Goal: Transaction & Acquisition: Book appointment/travel/reservation

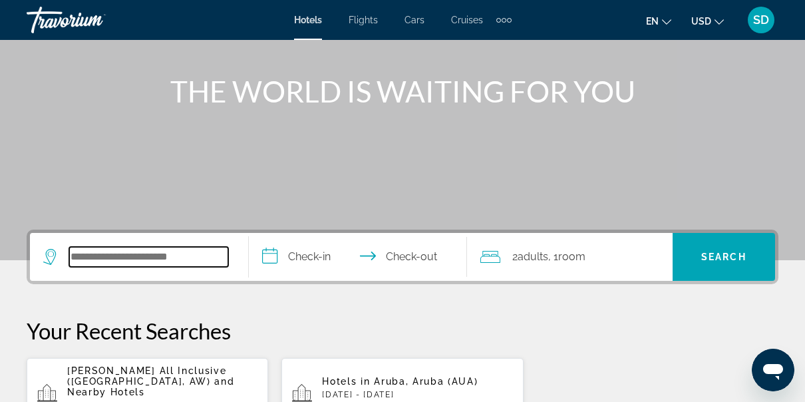
click at [145, 263] on input "Search hotel destination" at bounding box center [148, 257] width 159 height 20
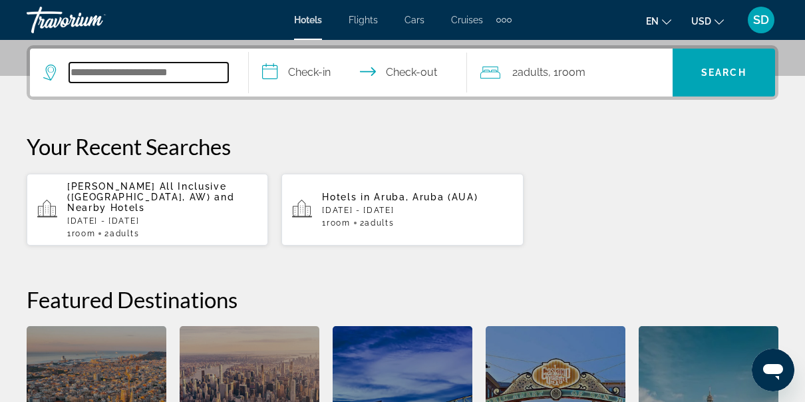
scroll to position [324, 0]
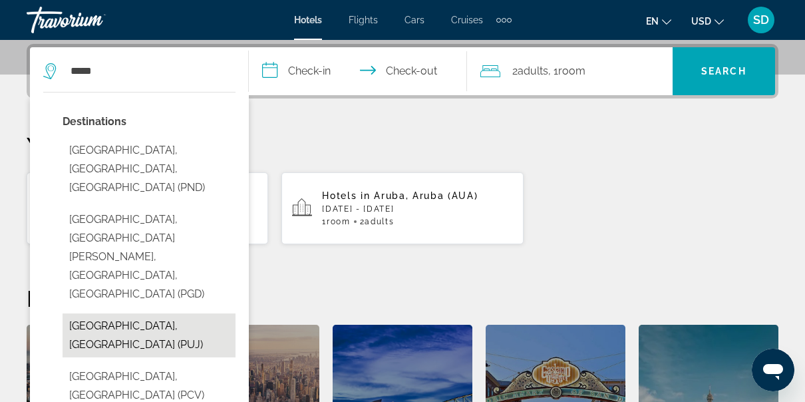
click at [97, 313] on button "[GEOGRAPHIC_DATA], [GEOGRAPHIC_DATA] (PUJ)" at bounding box center [149, 335] width 173 height 44
type input "**********"
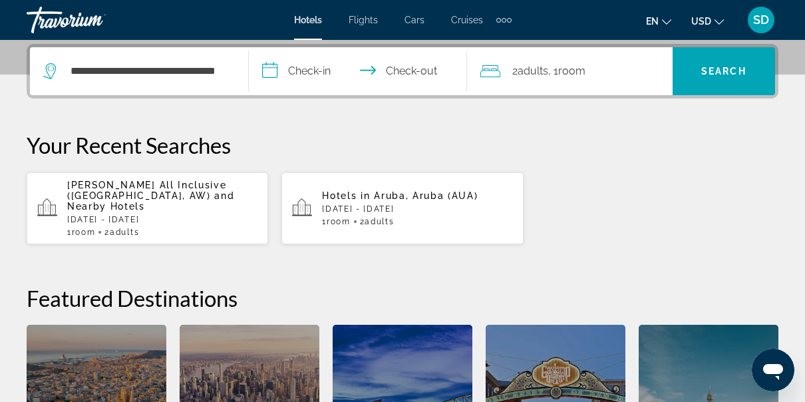
click at [313, 76] on input "**********" at bounding box center [361, 73] width 224 height 52
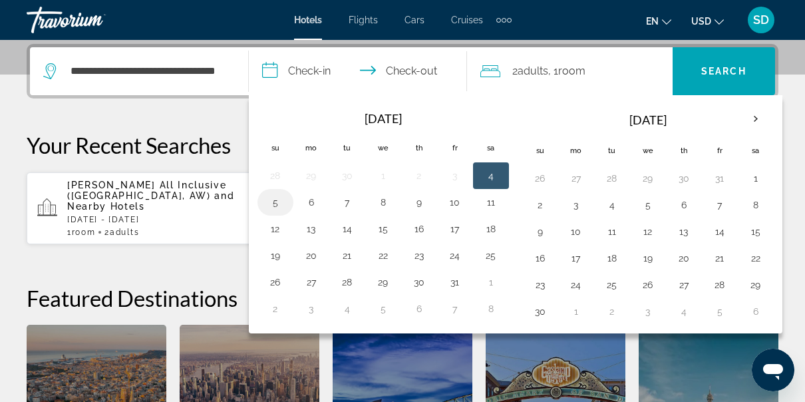
click at [271, 206] on button "5" at bounding box center [275, 202] width 21 height 19
click at [343, 195] on button "7" at bounding box center [346, 202] width 21 height 19
type input "**********"
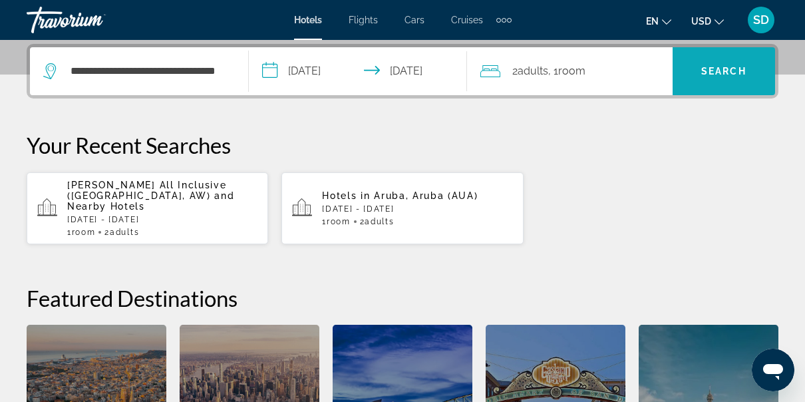
click at [717, 74] on span "Search" at bounding box center [723, 71] width 45 height 11
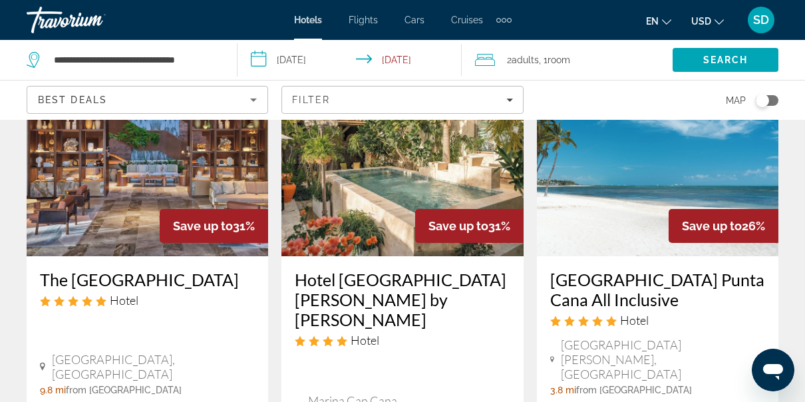
scroll to position [1265, 0]
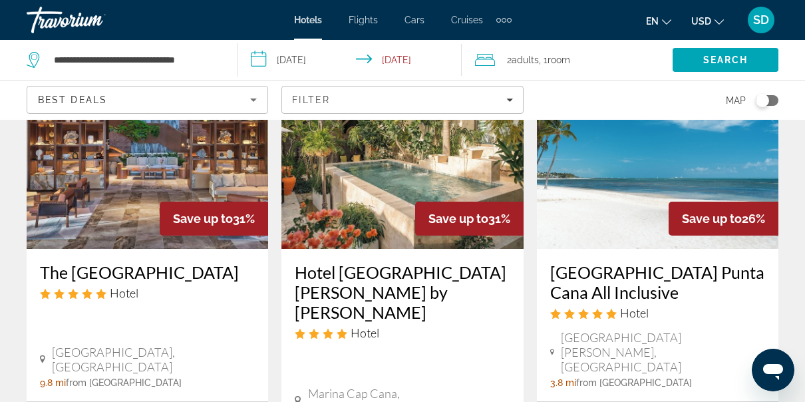
click at [125, 344] on span "[GEOGRAPHIC_DATA], [GEOGRAPHIC_DATA]" at bounding box center [153, 358] width 203 height 29
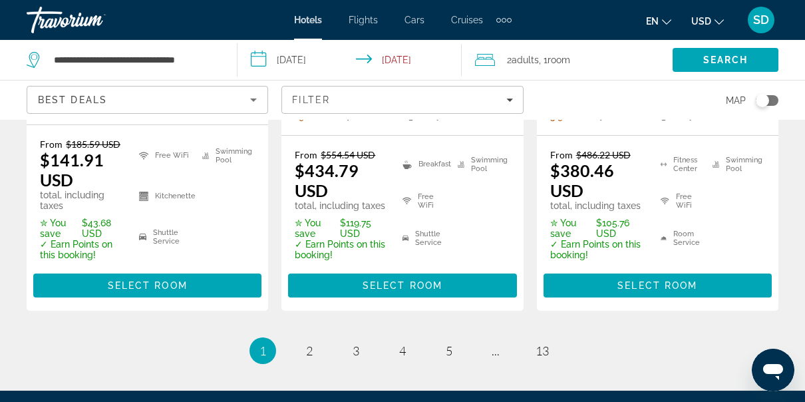
scroll to position [2099, 0]
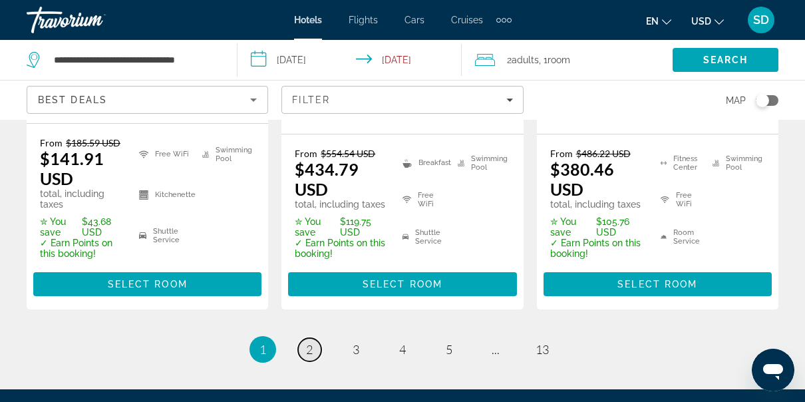
click at [307, 342] on span "2" at bounding box center [309, 349] width 7 height 15
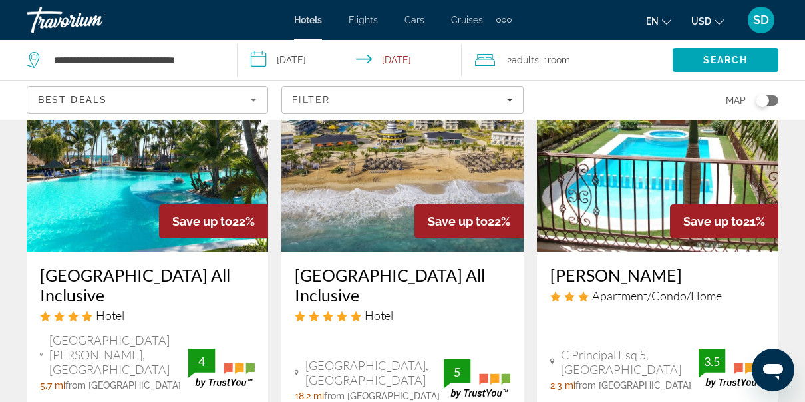
scroll to position [145, 0]
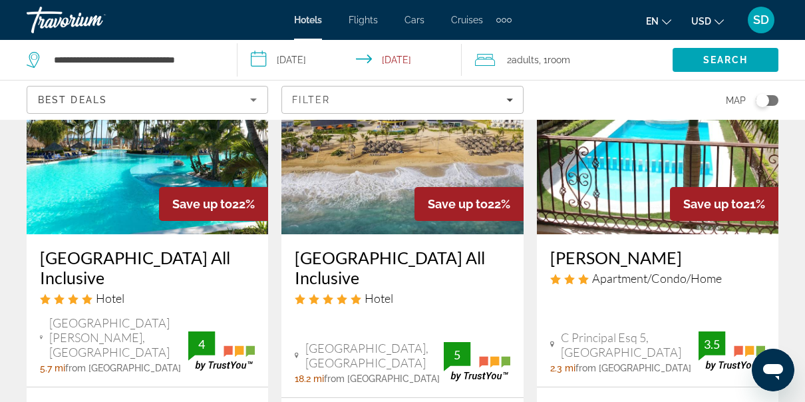
click at [89, 362] on span "from [GEOGRAPHIC_DATA]" at bounding box center [123, 367] width 116 height 11
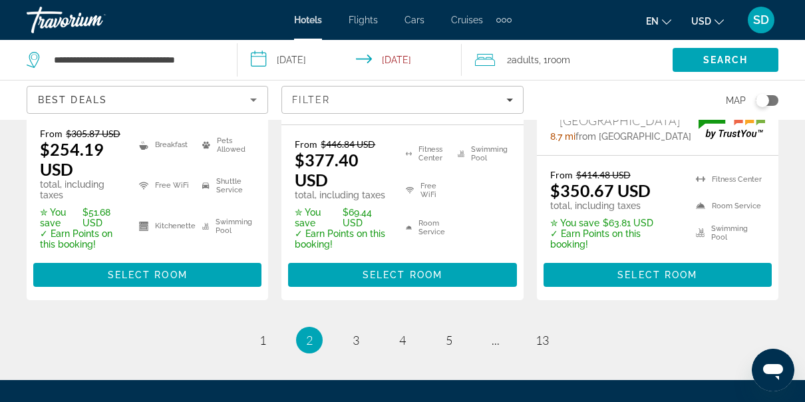
scroll to position [2230, 0]
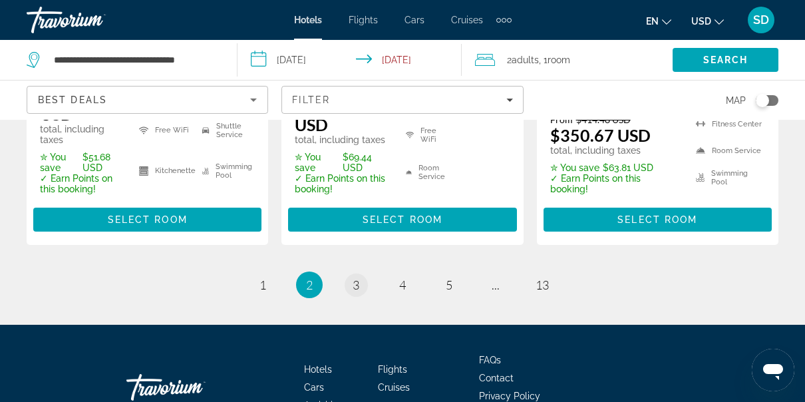
click at [354, 273] on link "page 3" at bounding box center [355, 284] width 23 height 23
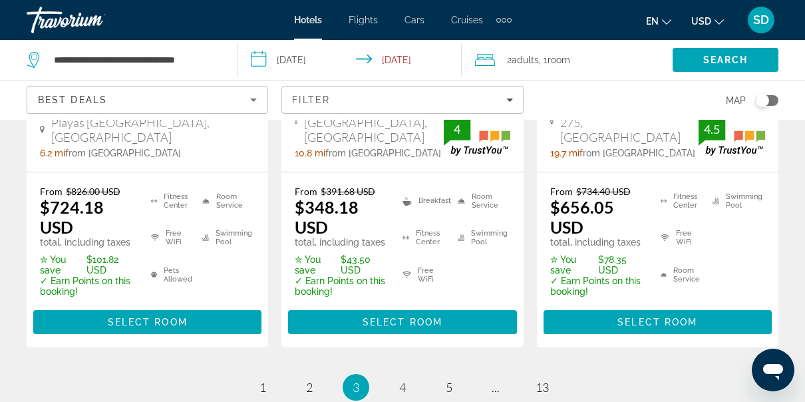
scroll to position [2198, 0]
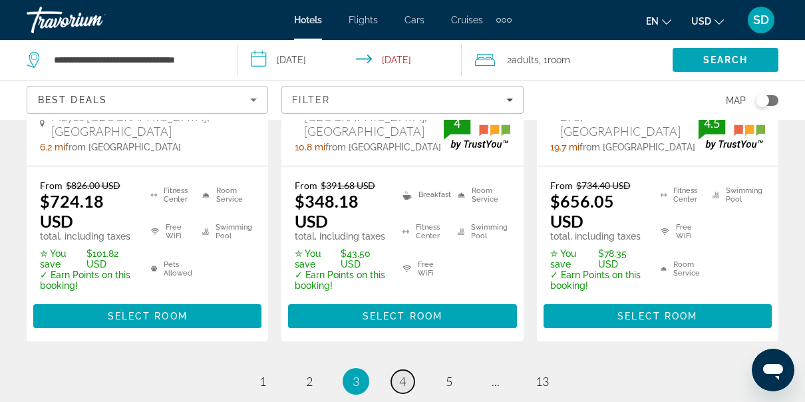
click at [396, 370] on link "page 4" at bounding box center [402, 381] width 23 height 23
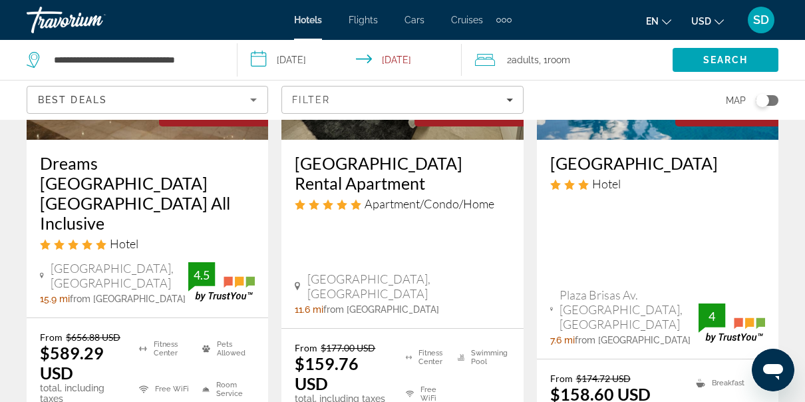
scroll to position [2080, 0]
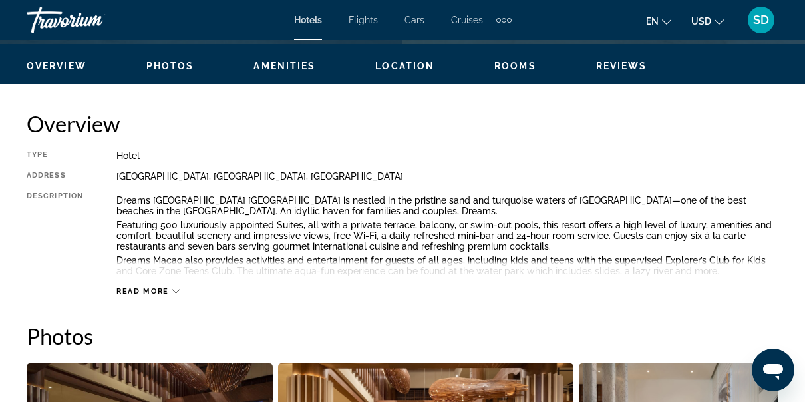
scroll to position [631, 0]
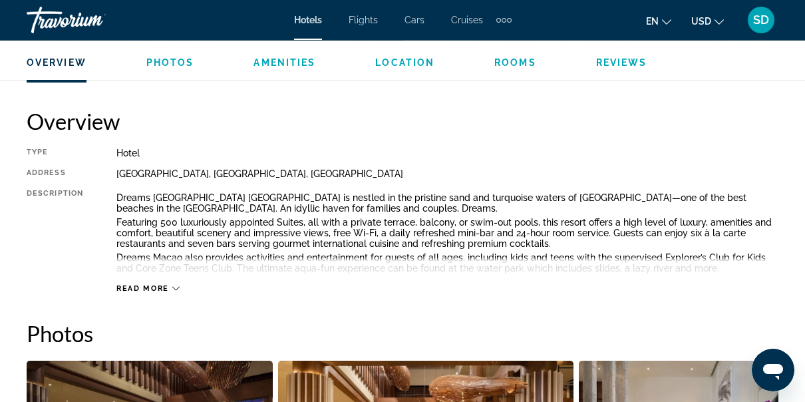
click at [154, 289] on span "Read more" at bounding box center [142, 288] width 53 height 9
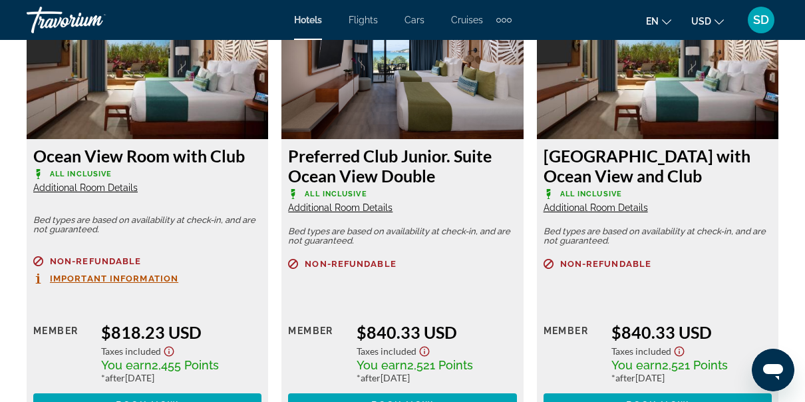
scroll to position [5472, 0]
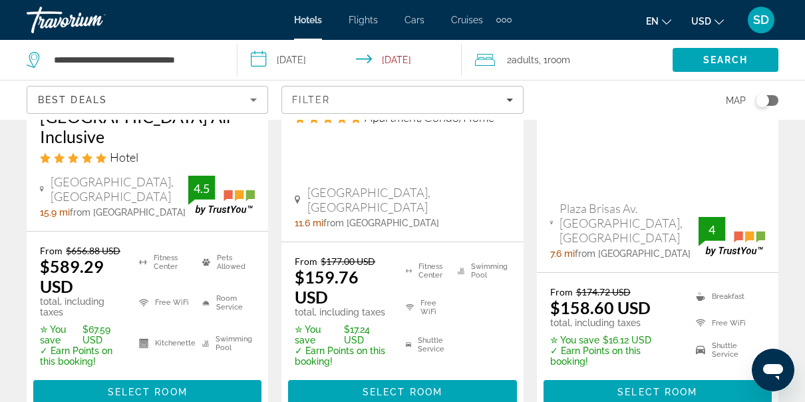
scroll to position [2154, 0]
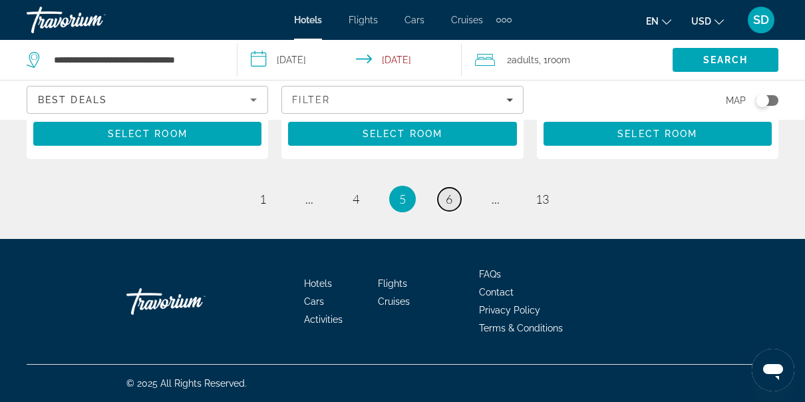
scroll to position [2311, 0]
click at [449, 201] on span "6" at bounding box center [448, 198] width 7 height 15
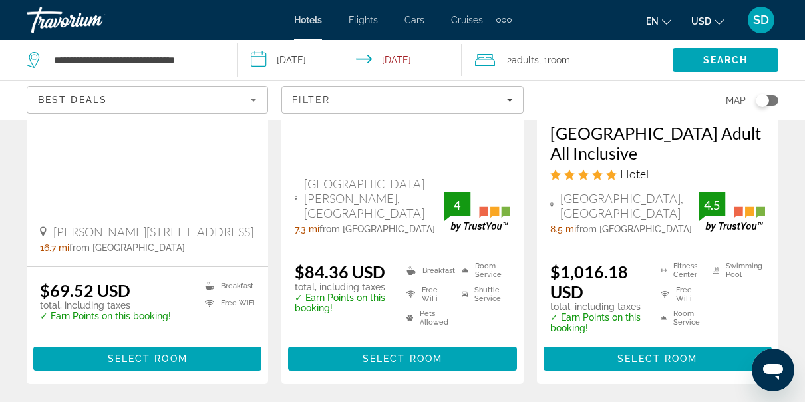
scroll to position [2048, 0]
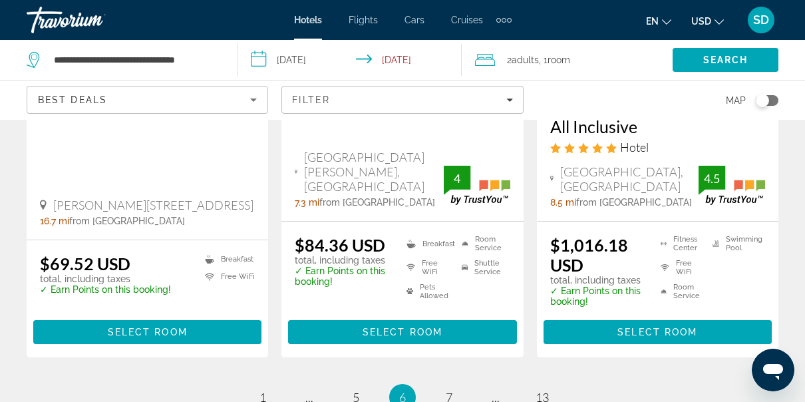
click at [445, 390] on span "7" at bounding box center [448, 397] width 7 height 15
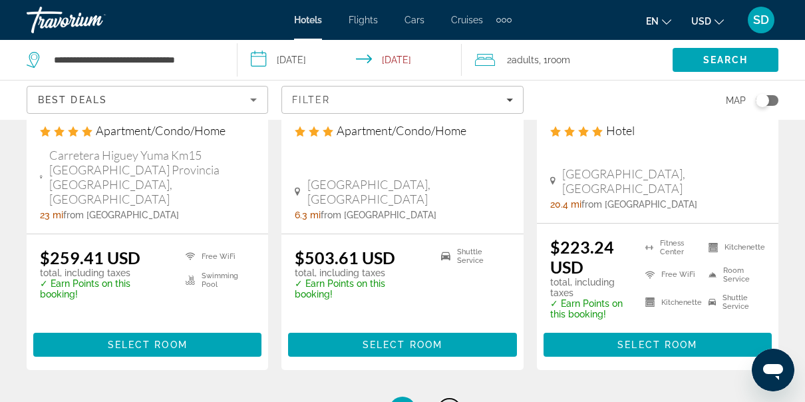
scroll to position [1862, 0]
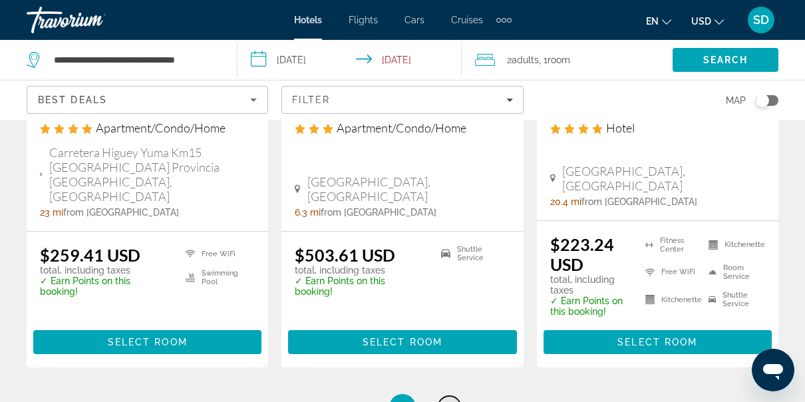
click at [446, 400] on span "8" at bounding box center [448, 407] width 7 height 15
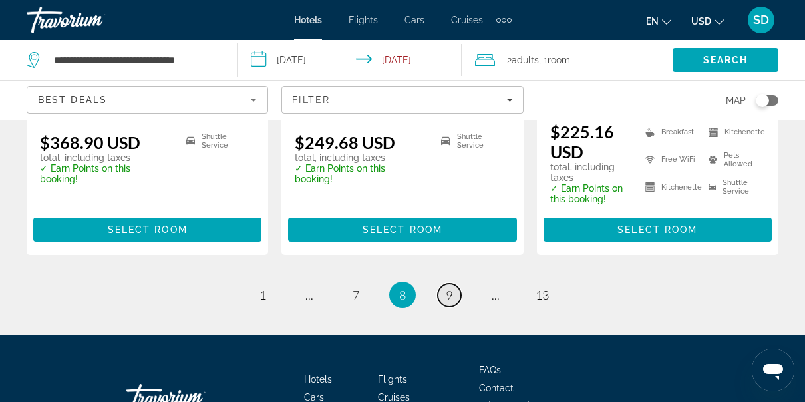
scroll to position [2046, 0]
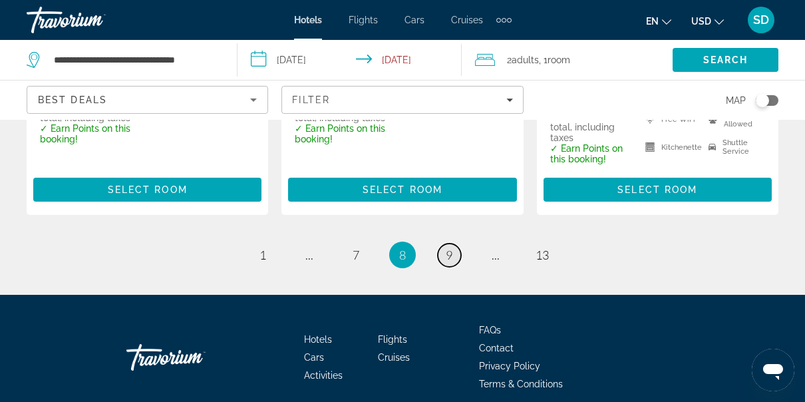
click at [443, 243] on link "page 9" at bounding box center [449, 254] width 23 height 23
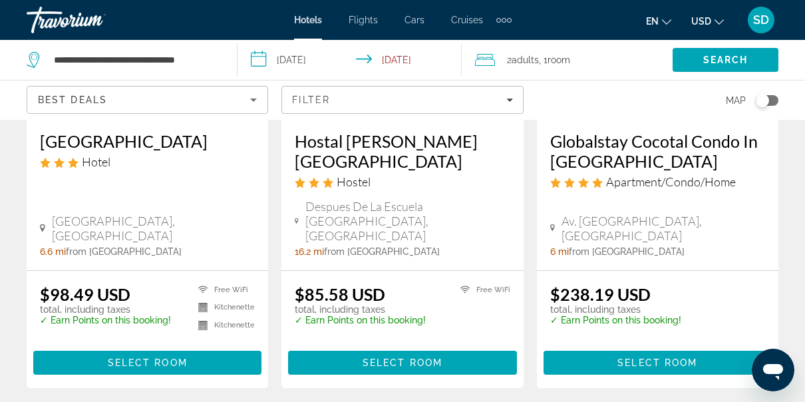
scroll to position [1888, 0]
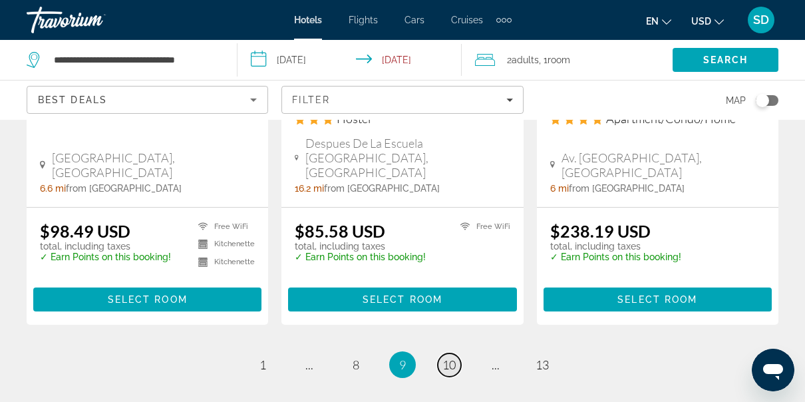
click at [451, 357] on span "10" at bounding box center [448, 364] width 13 height 15
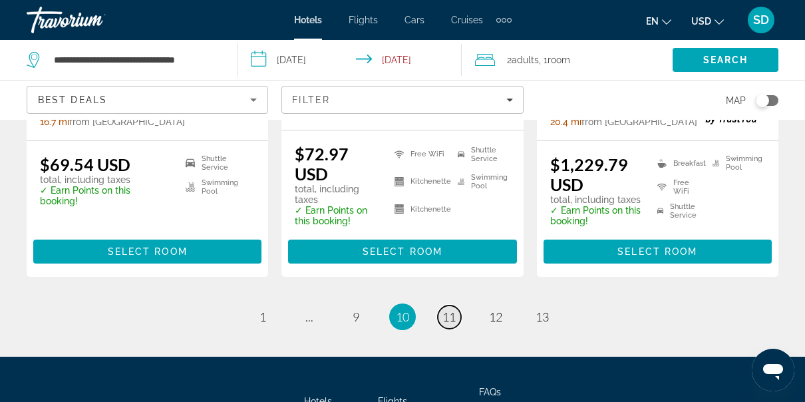
scroll to position [2021, 0]
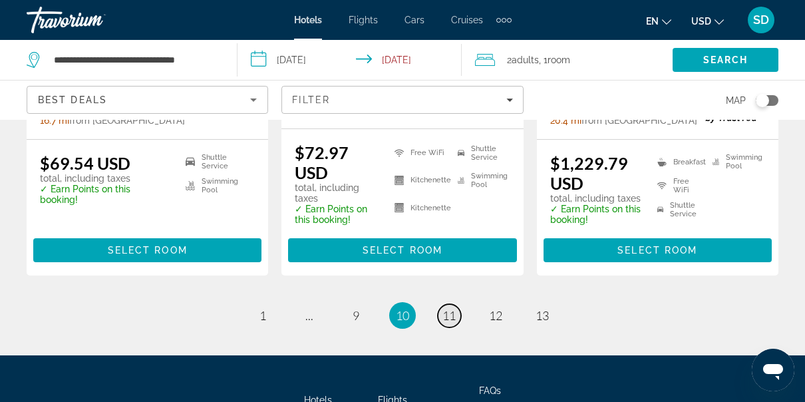
click at [445, 308] on span "11" at bounding box center [448, 315] width 13 height 15
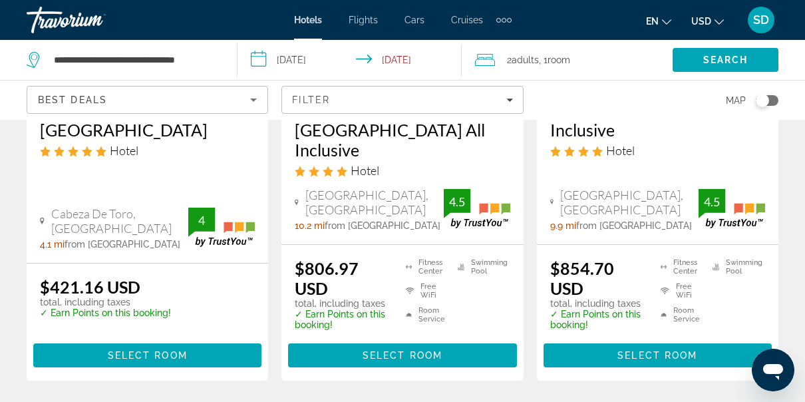
scroll to position [1968, 0]
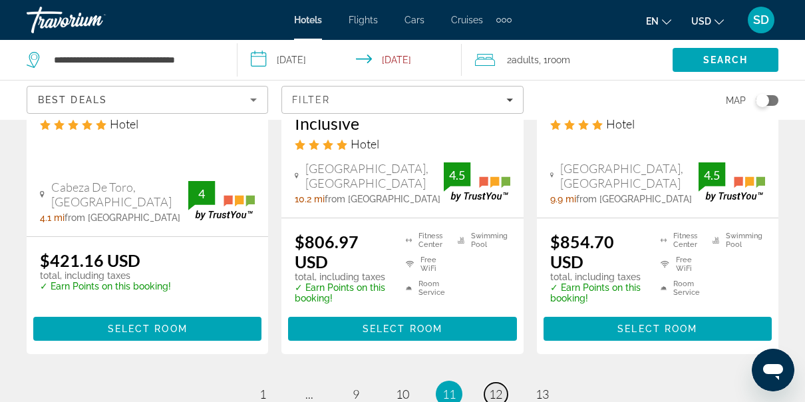
click at [491, 386] on span "12" at bounding box center [495, 393] width 13 height 15
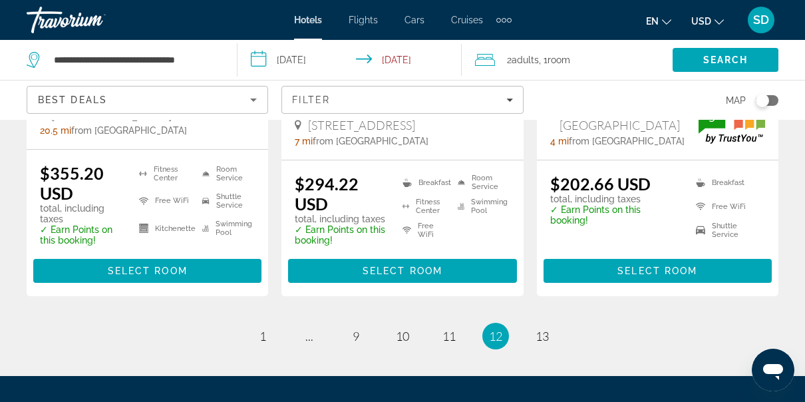
scroll to position [2075, 0]
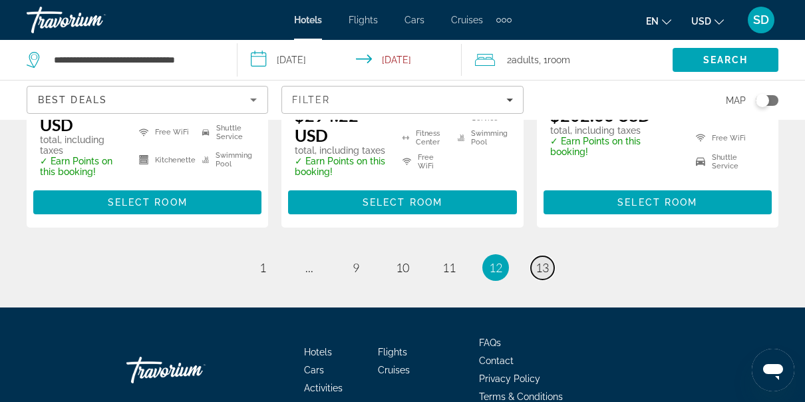
click at [539, 260] on span "13" at bounding box center [541, 267] width 13 height 15
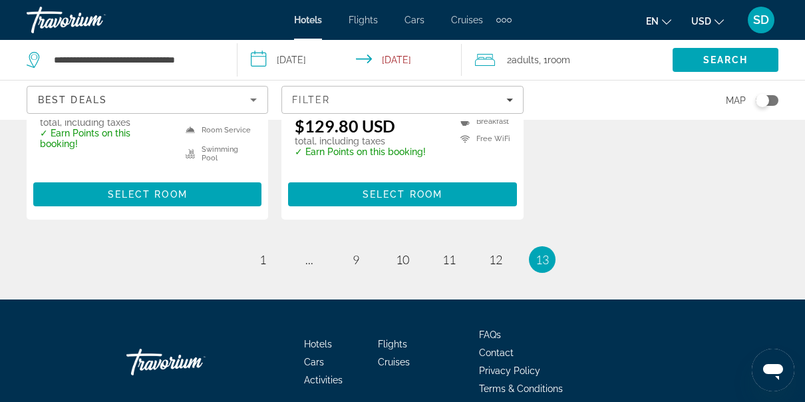
scroll to position [972, 0]
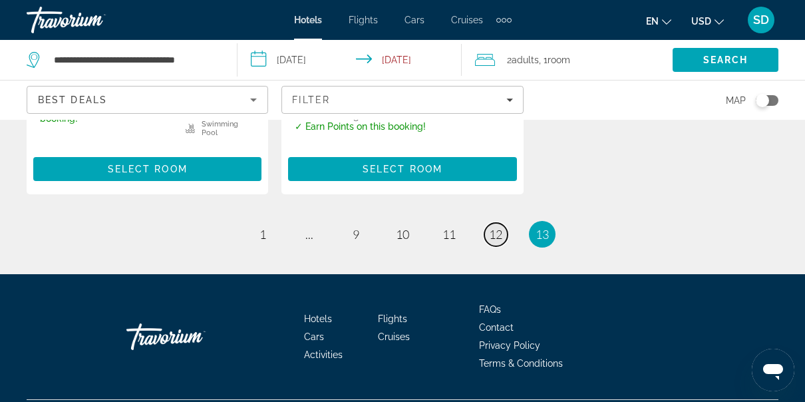
click at [489, 227] on span "12" at bounding box center [495, 234] width 13 height 15
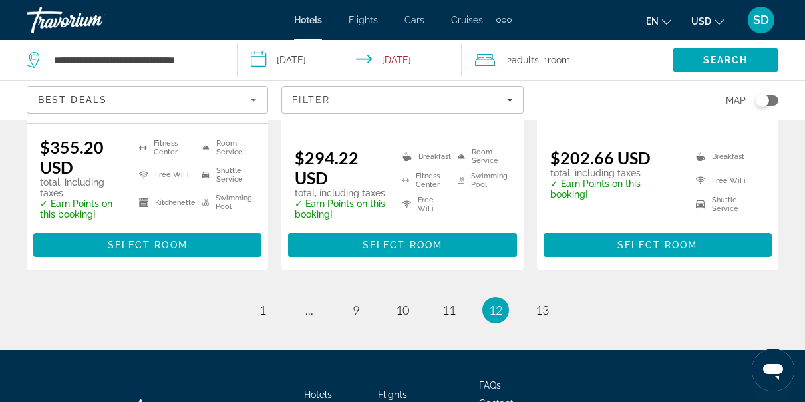
scroll to position [2048, 0]
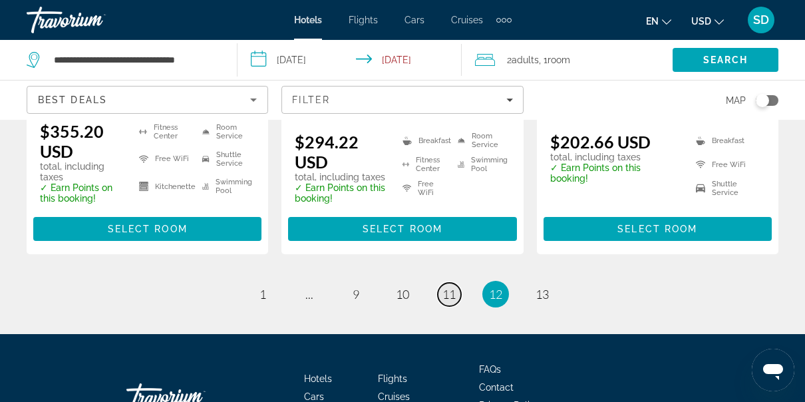
click at [455, 287] on span "11" at bounding box center [448, 294] width 13 height 15
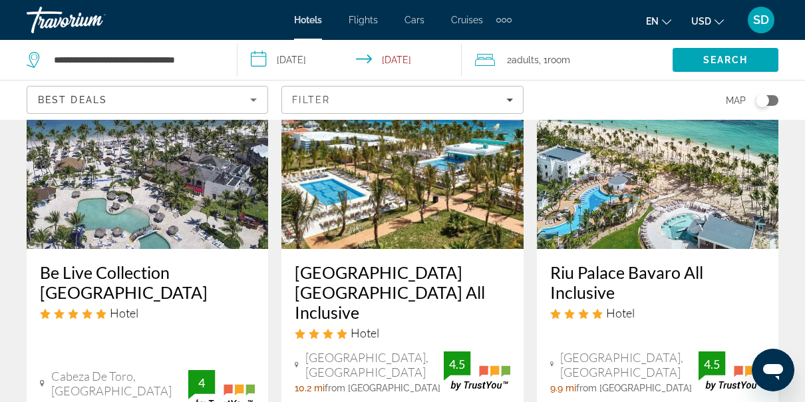
scroll to position [1782, 0]
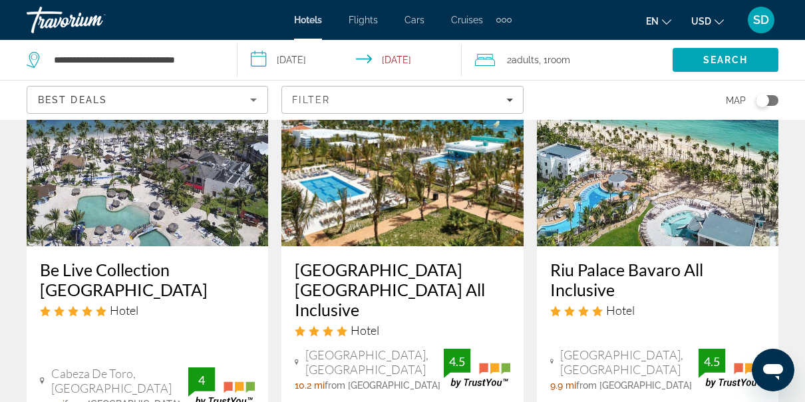
click at [394, 259] on h3 "[GEOGRAPHIC_DATA] [GEOGRAPHIC_DATA] All Inclusive" at bounding box center [402, 289] width 215 height 60
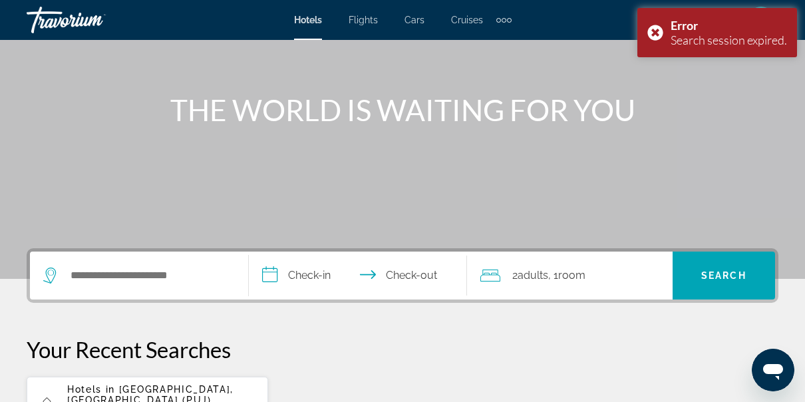
scroll to position [128, 0]
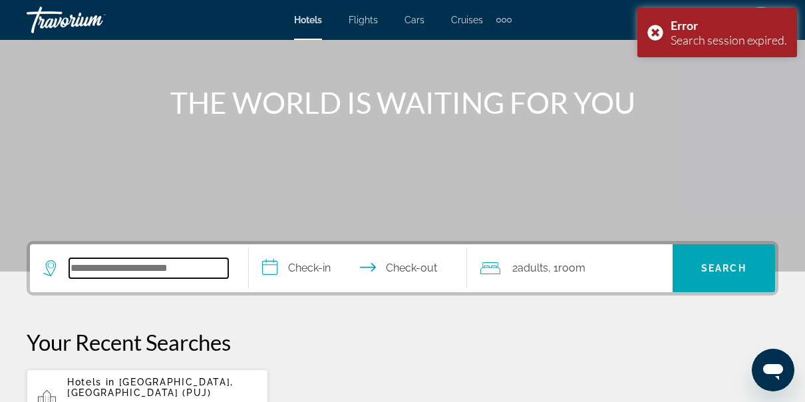
click at [180, 271] on input "Search hotel destination" at bounding box center [148, 268] width 159 height 20
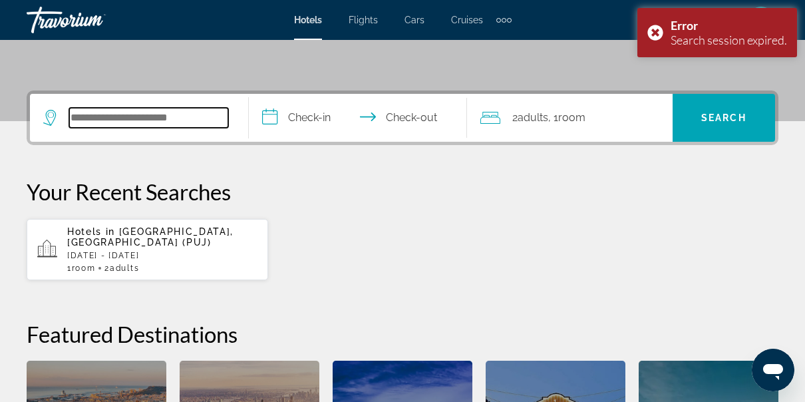
scroll to position [324, 0]
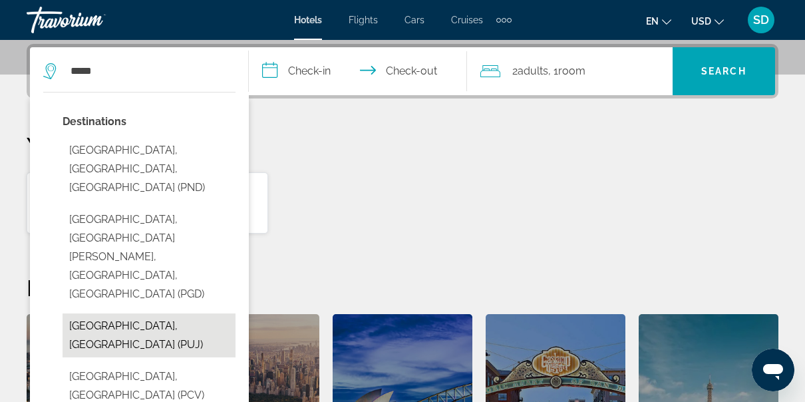
click at [116, 313] on button "[GEOGRAPHIC_DATA], [GEOGRAPHIC_DATA] (PUJ)" at bounding box center [149, 335] width 173 height 44
type input "**********"
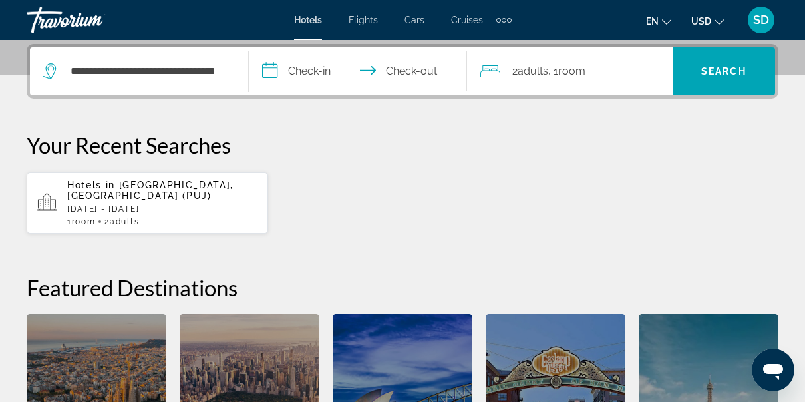
click at [305, 63] on input "**********" at bounding box center [361, 73] width 224 height 52
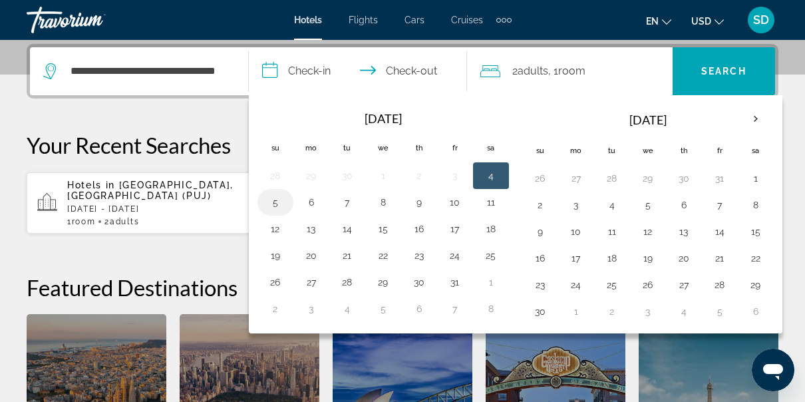
click at [277, 197] on button "5" at bounding box center [275, 202] width 21 height 19
click at [348, 193] on button "7" at bounding box center [346, 202] width 21 height 19
type input "**********"
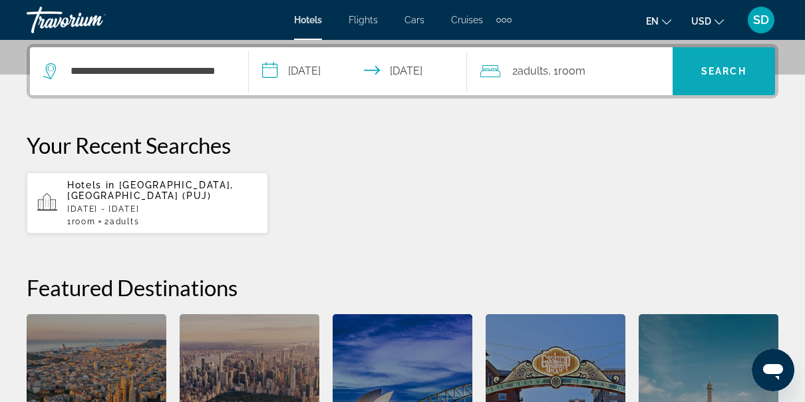
click at [749, 49] on span "Search" at bounding box center [723, 71] width 102 height 48
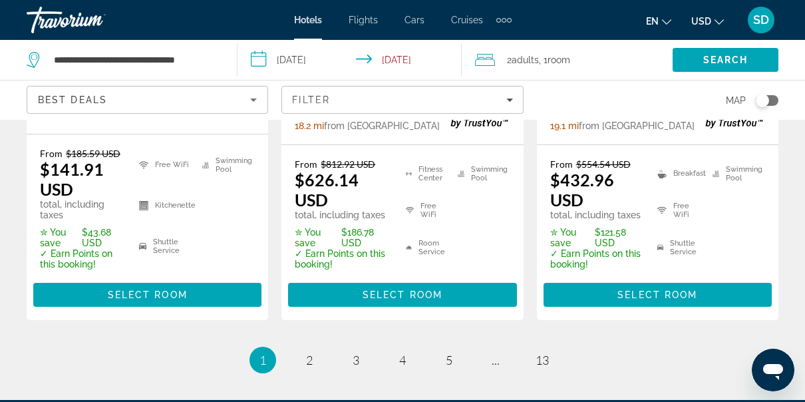
scroll to position [2101, 0]
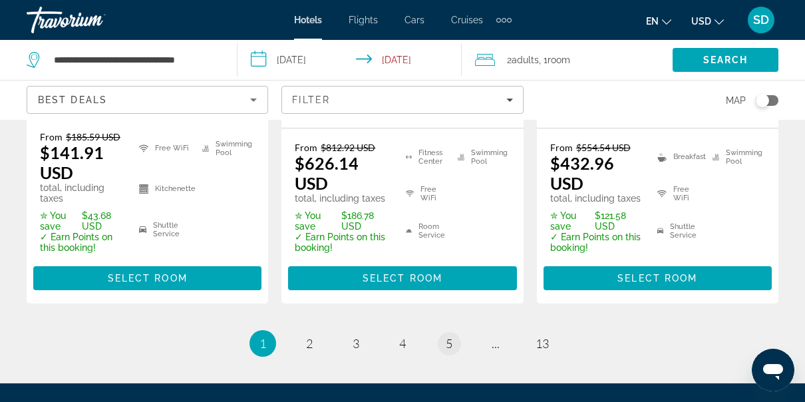
click at [449, 336] on span "5" at bounding box center [448, 343] width 7 height 15
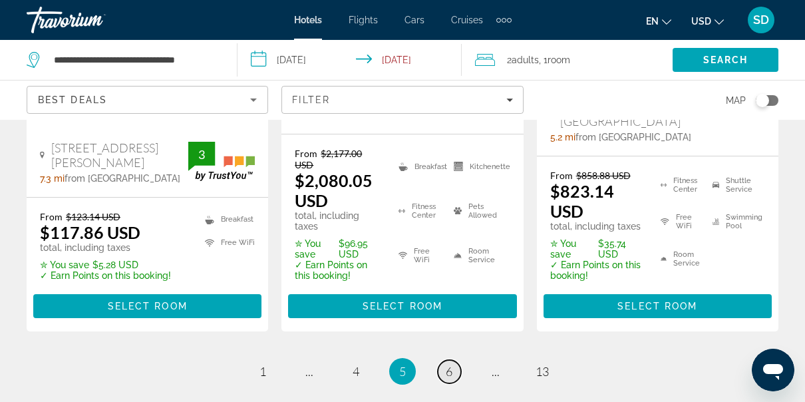
scroll to position [2181, 0]
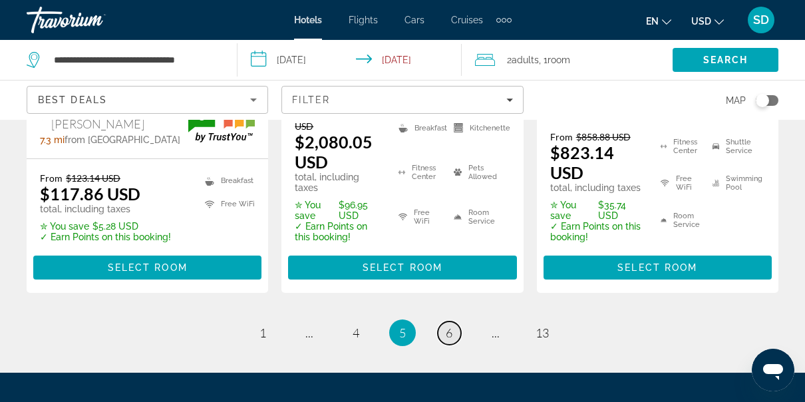
click at [444, 321] on link "page 6" at bounding box center [449, 332] width 23 height 23
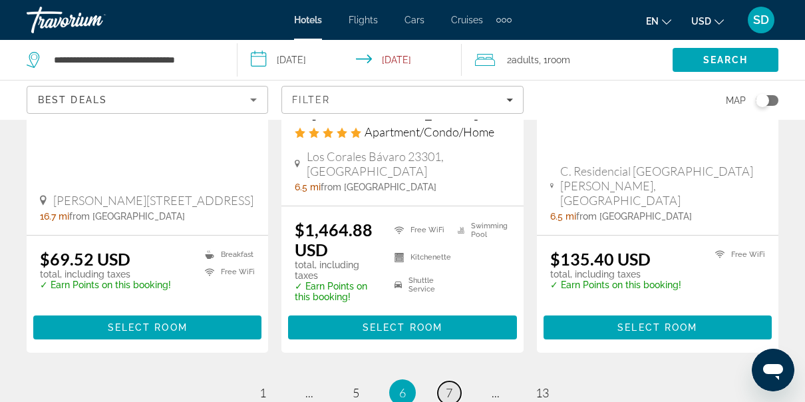
scroll to position [2114, 0]
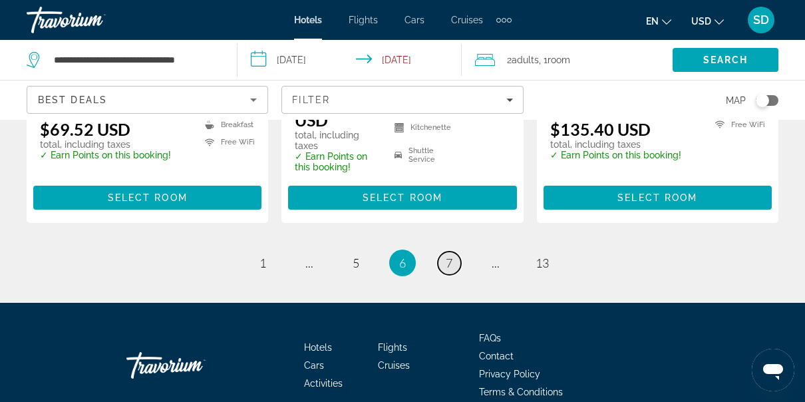
click at [451, 255] on span "7" at bounding box center [448, 262] width 7 height 15
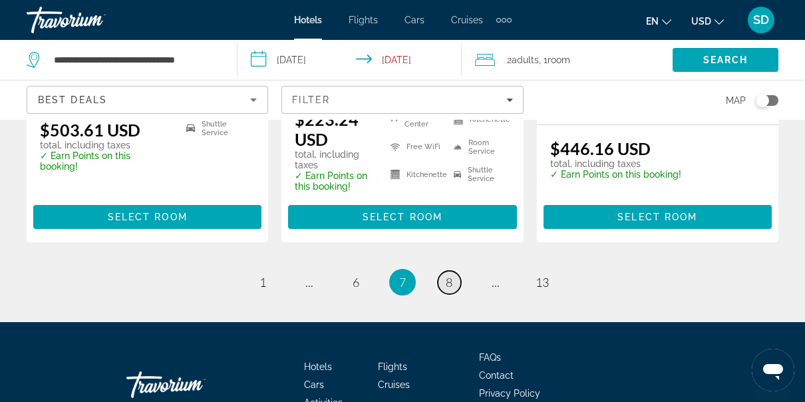
scroll to position [1970, 0]
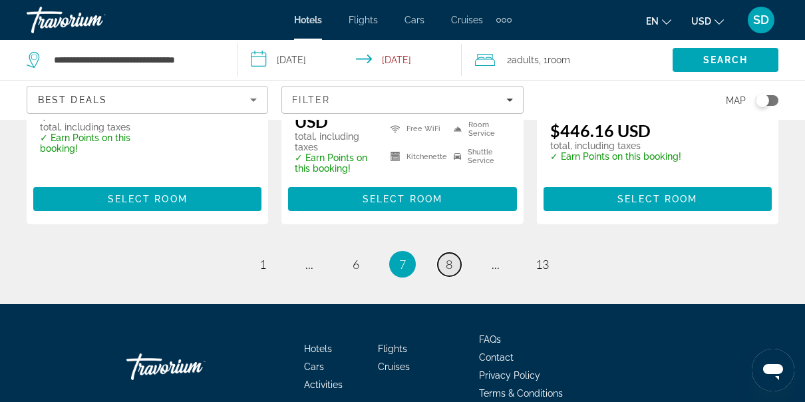
click at [455, 253] on link "page 8" at bounding box center [449, 264] width 23 height 23
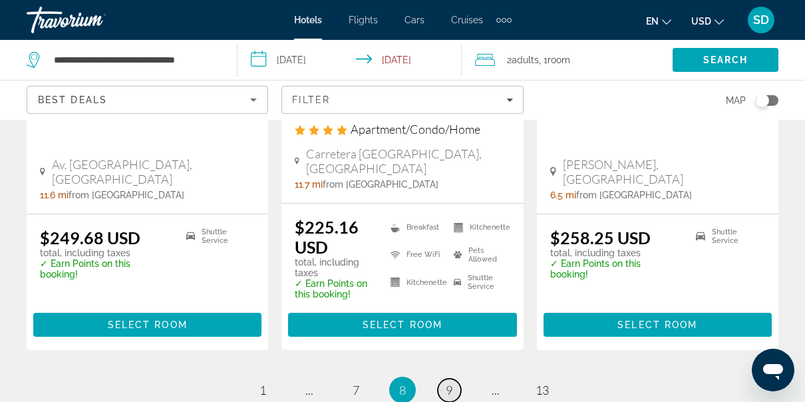
scroll to position [2051, 0]
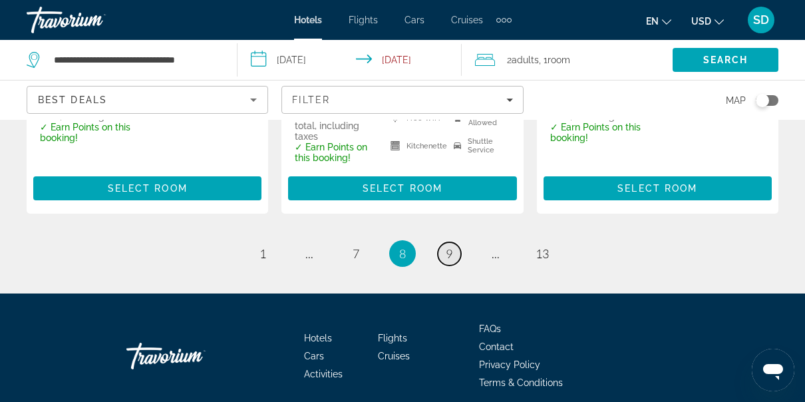
click at [457, 242] on link "page 9" at bounding box center [449, 253] width 23 height 23
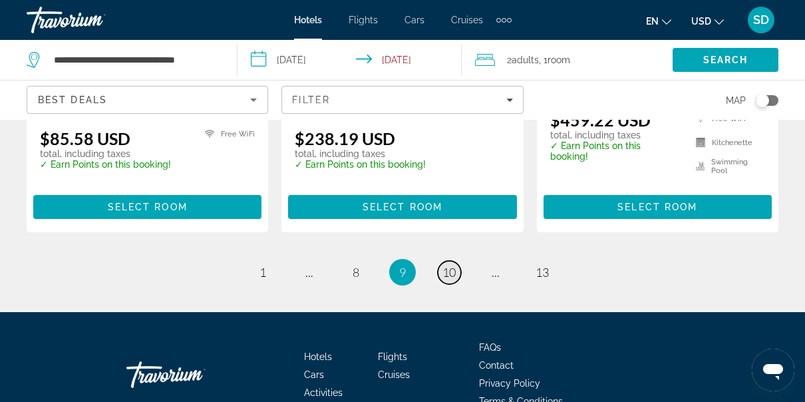
scroll to position [1968, 0]
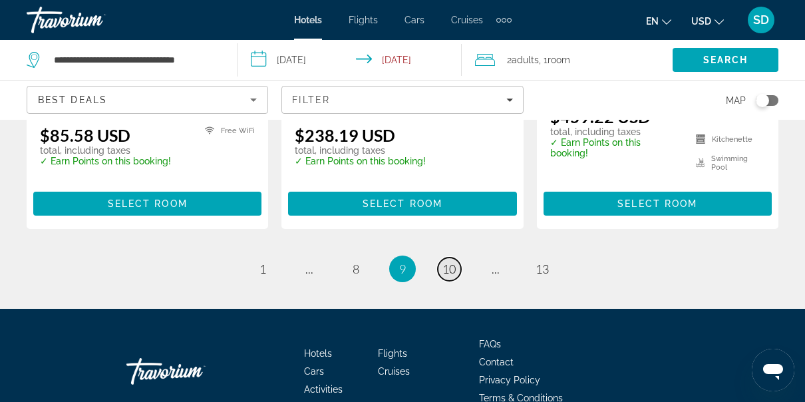
click at [453, 257] on link "page 10" at bounding box center [449, 268] width 23 height 23
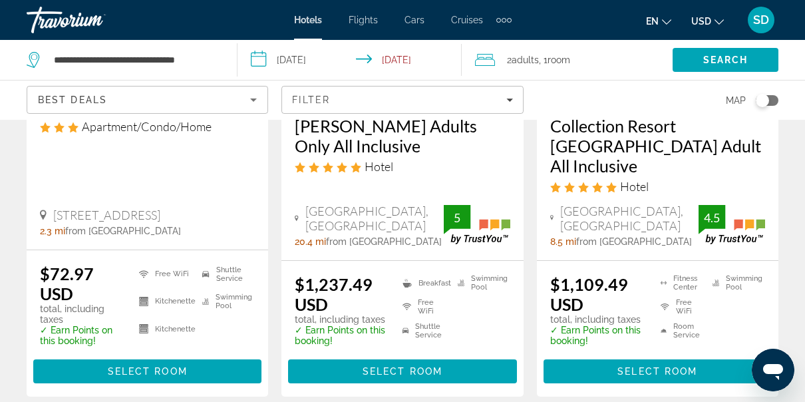
scroll to position [1942, 0]
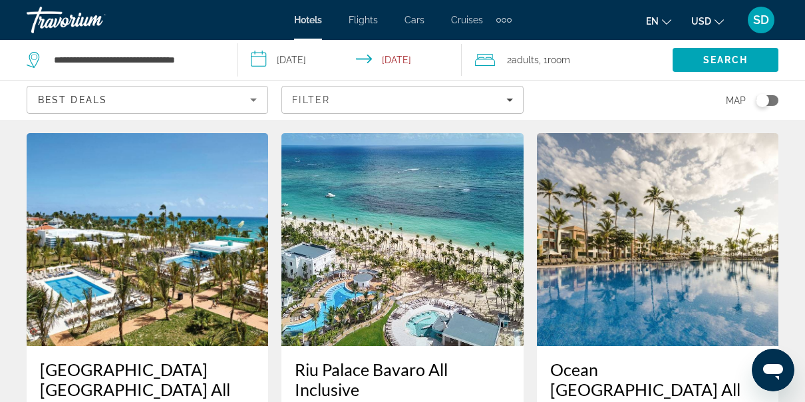
scroll to position [1729, 0]
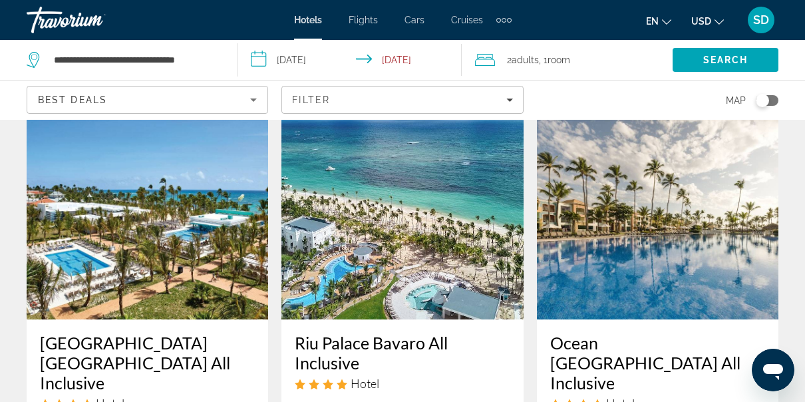
click at [396, 240] on img "Main content" at bounding box center [401, 212] width 241 height 213
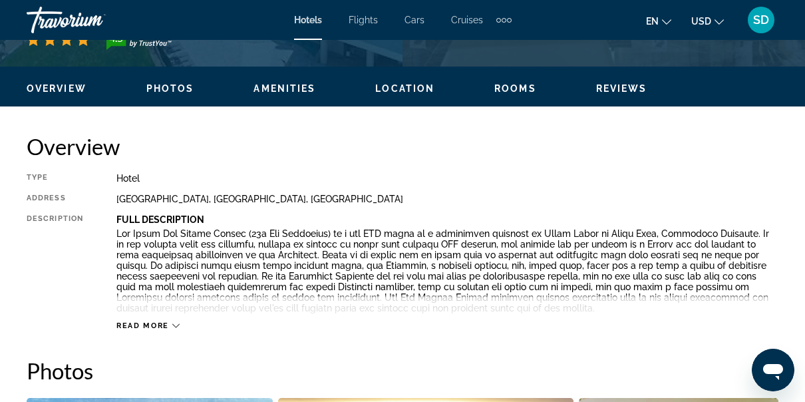
scroll to position [620, 0]
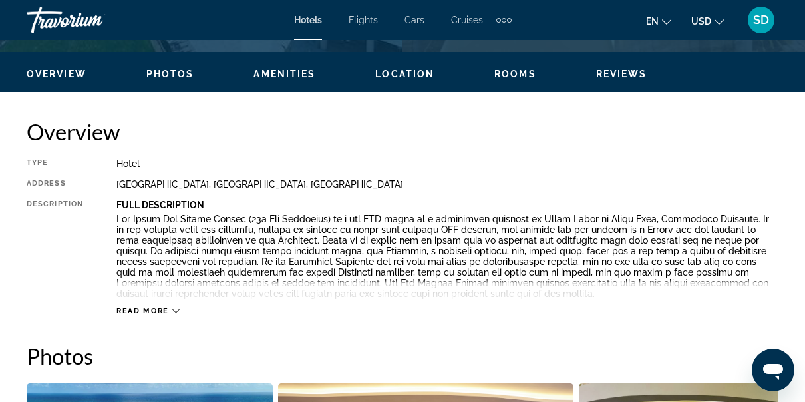
click at [175, 313] on icon "Main content" at bounding box center [175, 310] width 7 height 7
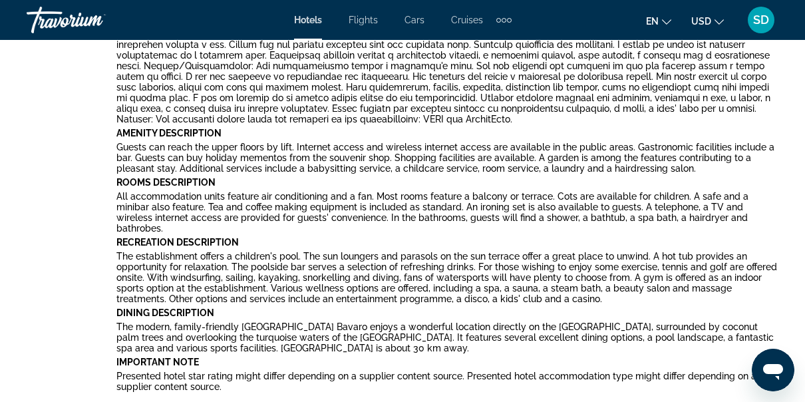
scroll to position [1097, 0]
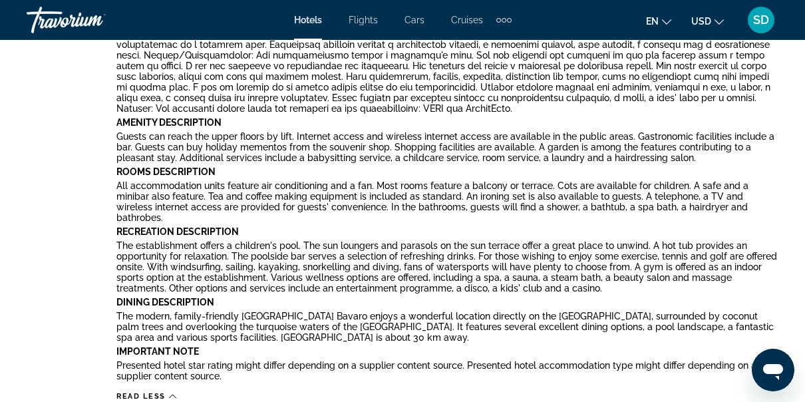
click at [632, 297] on p "Dining Description" at bounding box center [447, 302] width 662 height 11
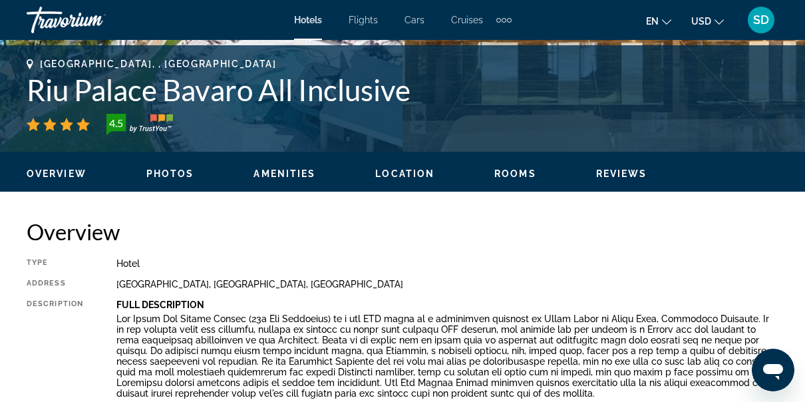
scroll to position [522, 0]
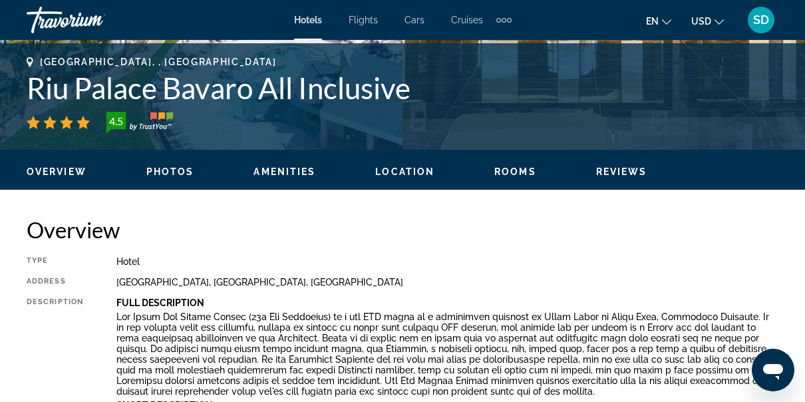
click at [610, 175] on span "Reviews" at bounding box center [621, 171] width 51 height 11
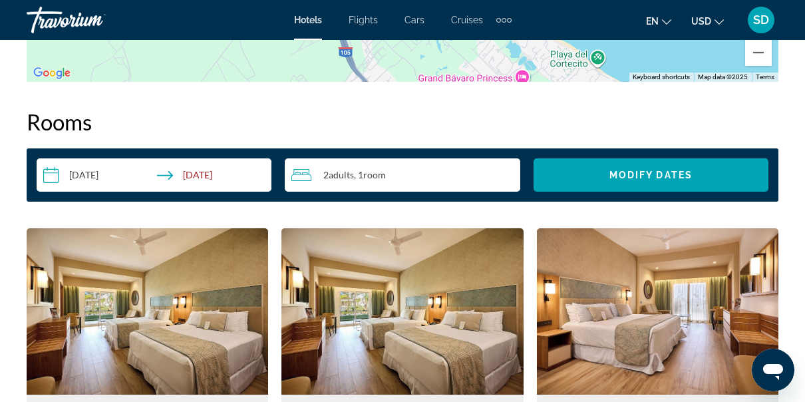
scroll to position [2448, 0]
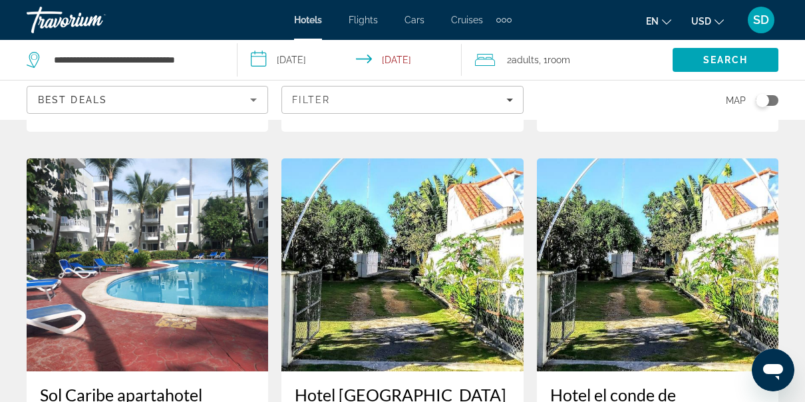
scroll to position [1064, 0]
